Goal: Find specific page/section: Find specific page/section

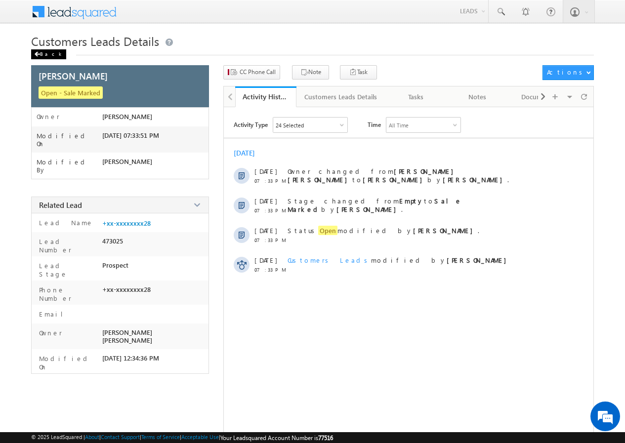
click at [44, 52] on div "Back" at bounding box center [48, 54] width 35 height 10
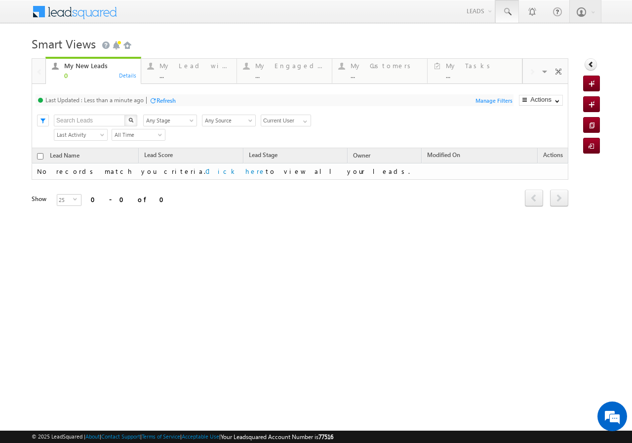
click at [507, 12] on span at bounding box center [507, 12] width 10 height 10
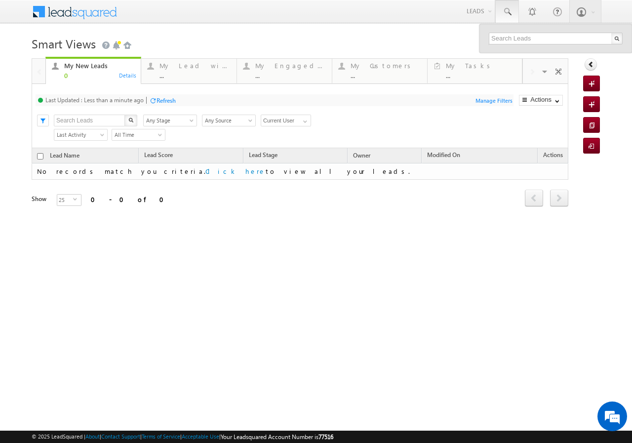
click at [443, 24] on div "Menu Zishan Qureshi sitar a4@ks erve. co.in SGR Limit" at bounding box center [316, 12] width 569 height 24
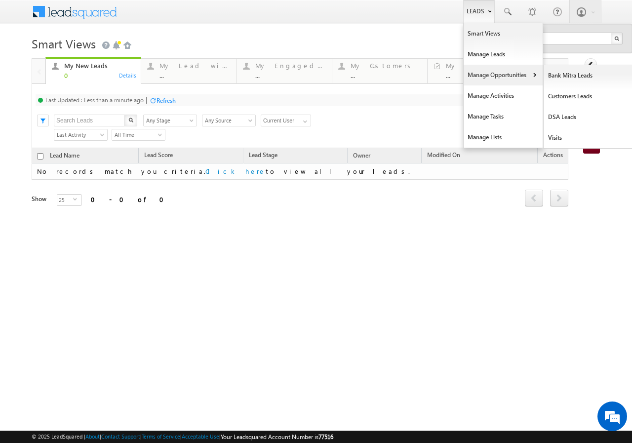
click at [498, 74] on link "Manage Opportunities" at bounding box center [503, 75] width 79 height 21
click at [577, 96] on link "Customers Leads" at bounding box center [589, 96] width 90 height 21
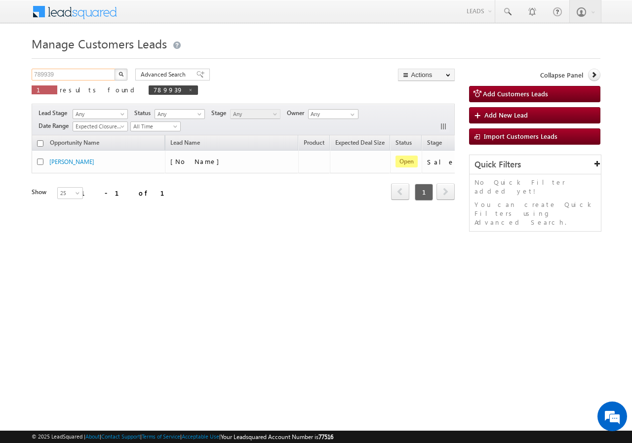
click at [72, 75] on input "789939" at bounding box center [74, 75] width 84 height 12
paste input "918034"
type input "918034"
click at [122, 72] on img "button" at bounding box center [121, 74] width 5 height 5
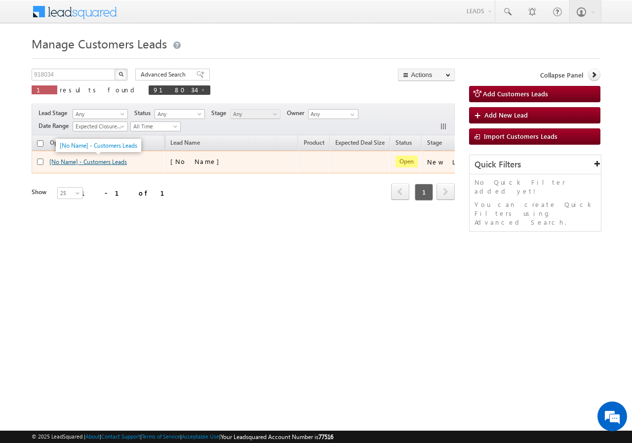
click at [107, 161] on link "[No Name] - Customers Leads" at bounding box center [88, 161] width 78 height 7
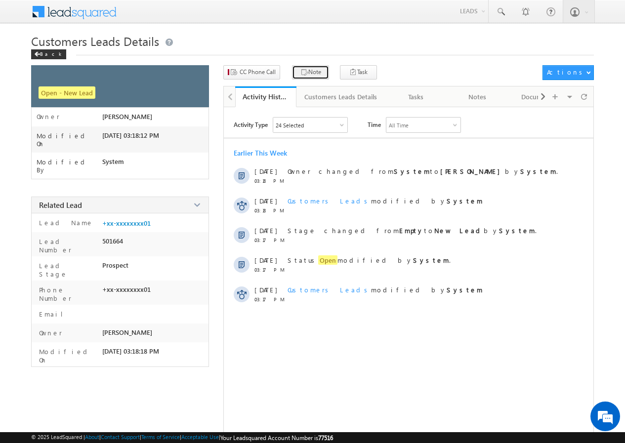
click at [307, 72] on button "Note" at bounding box center [310, 72] width 37 height 14
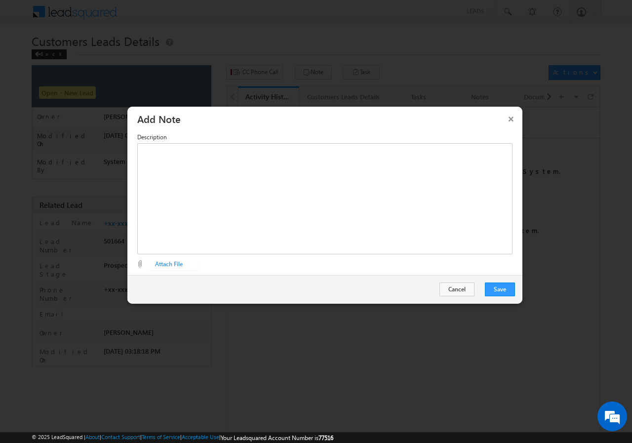
click at [511, 120] on button "×" at bounding box center [511, 118] width 16 height 17
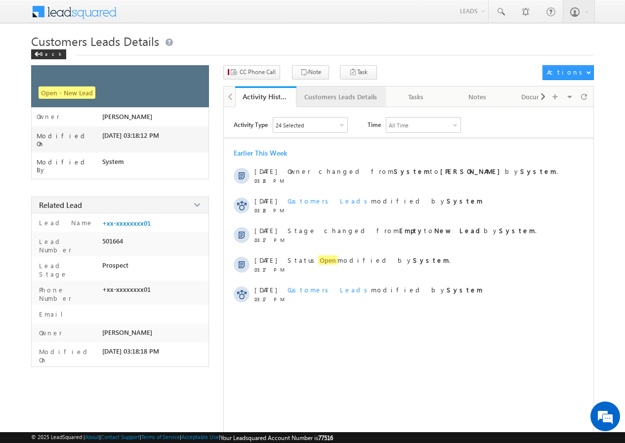
click at [328, 97] on div "Customers Leads Details" at bounding box center [340, 97] width 73 height 12
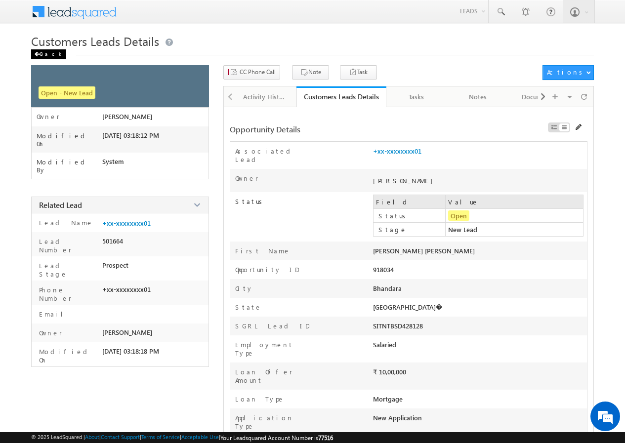
click at [42, 52] on div "Back" at bounding box center [48, 54] width 35 height 10
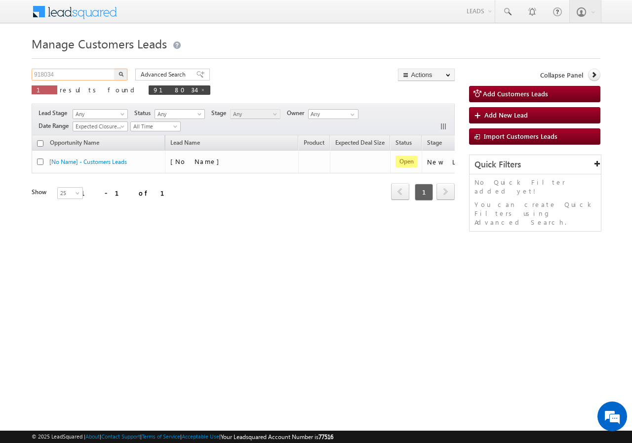
click at [85, 74] on input "918034" at bounding box center [74, 75] width 84 height 12
paste input "887682"
type input "887682"
click at [116, 76] on button "button" at bounding box center [121, 75] width 13 height 12
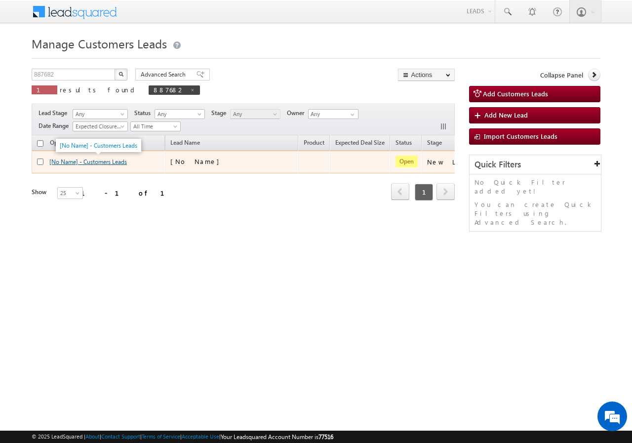
click at [96, 162] on link "[No Name] - Customers Leads" at bounding box center [88, 161] width 78 height 7
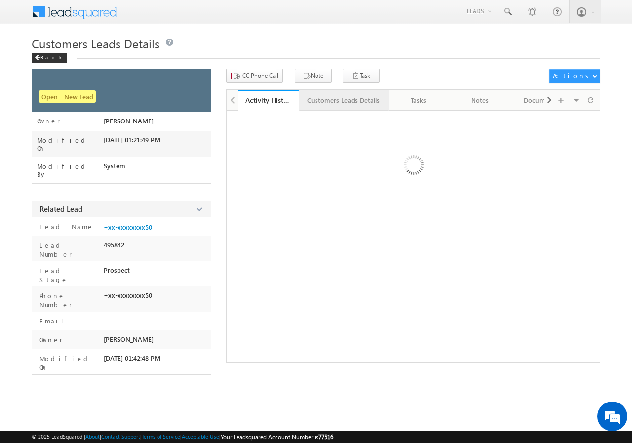
click at [333, 97] on div "Customers Leads Details" at bounding box center [343, 100] width 73 height 12
